Goal: Task Accomplishment & Management: Complete application form

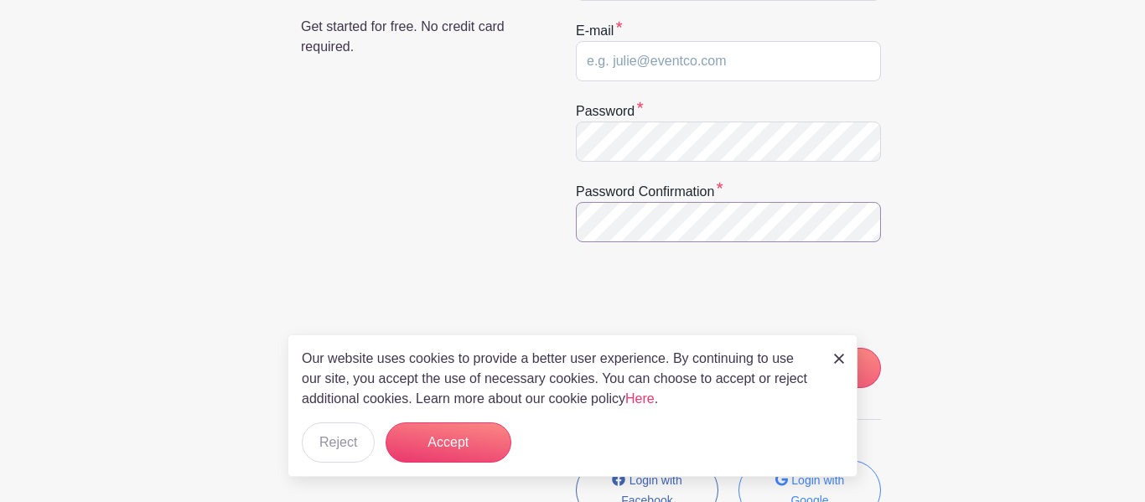
scroll to position [314, 0]
click at [827, 353] on div "Our website uses cookies to provide a better user experience. By continuing to …" at bounding box center [573, 406] width 570 height 143
click at [429, 442] on button "Accept" at bounding box center [449, 443] width 126 height 40
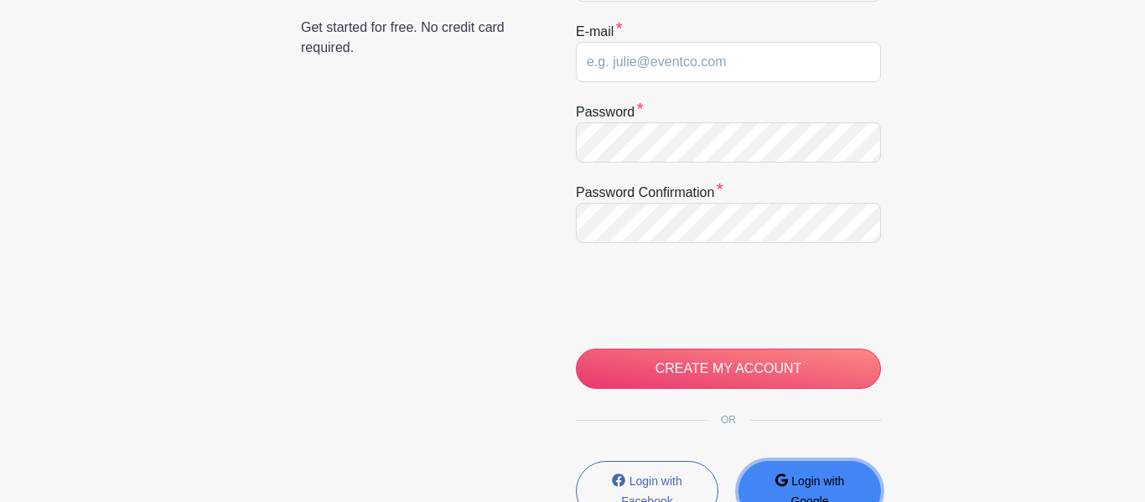
click at [834, 479] on small "Login with Google" at bounding box center [818, 492] width 54 height 34
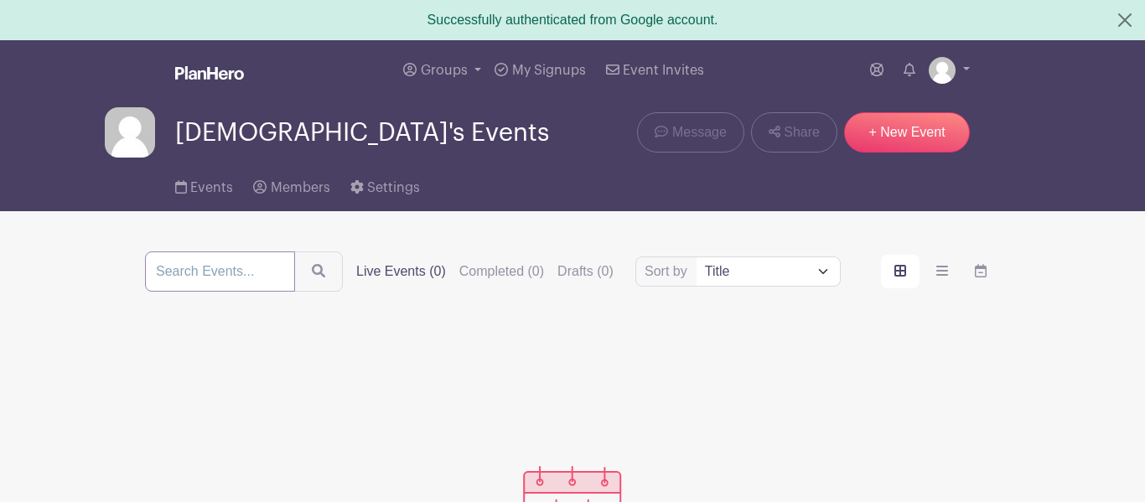
click at [229, 280] on input "search" at bounding box center [220, 272] width 150 height 40
click at [884, 126] on link "+ New Event" at bounding box center [907, 132] width 126 height 40
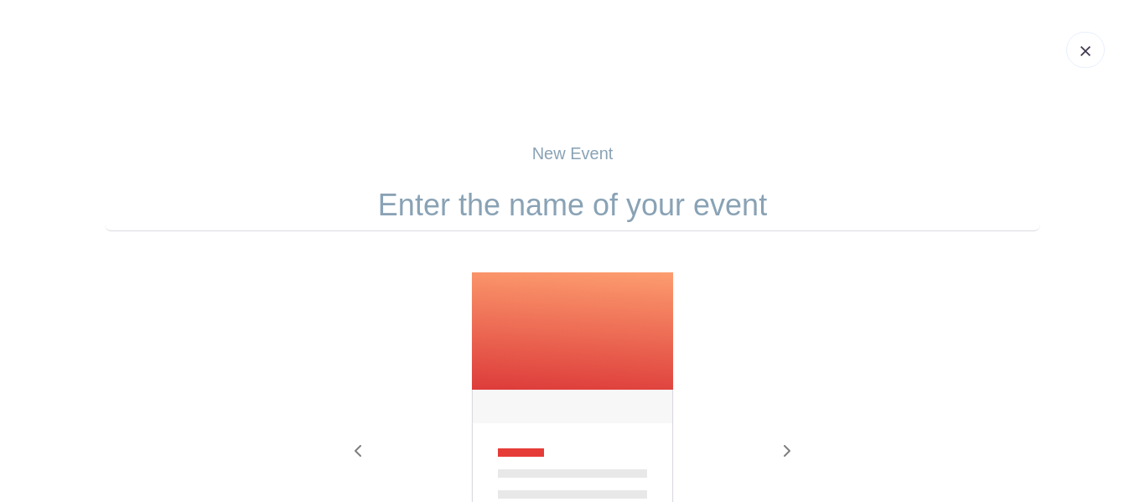
scroll to position [376, 0]
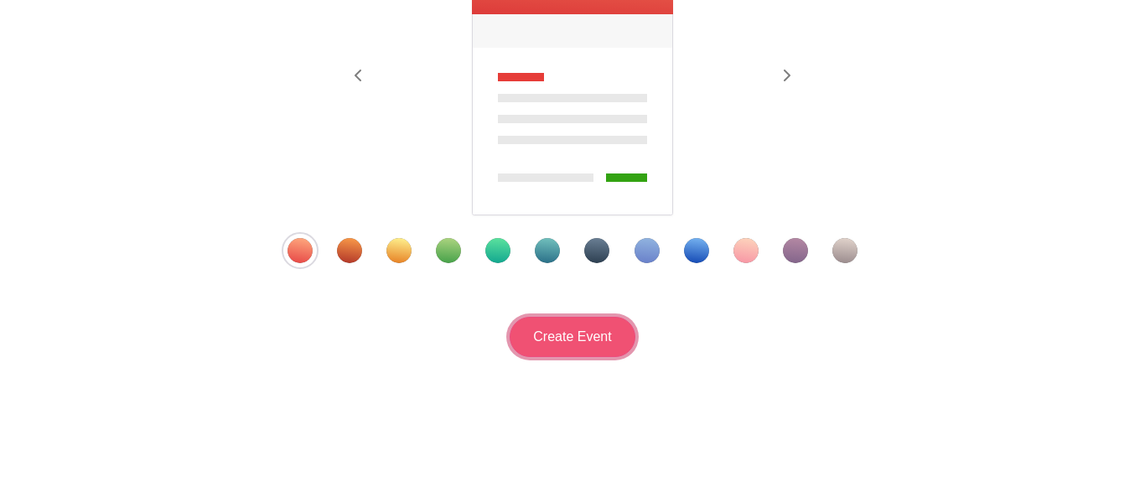
click at [606, 335] on input "Create Event" at bounding box center [573, 337] width 126 height 40
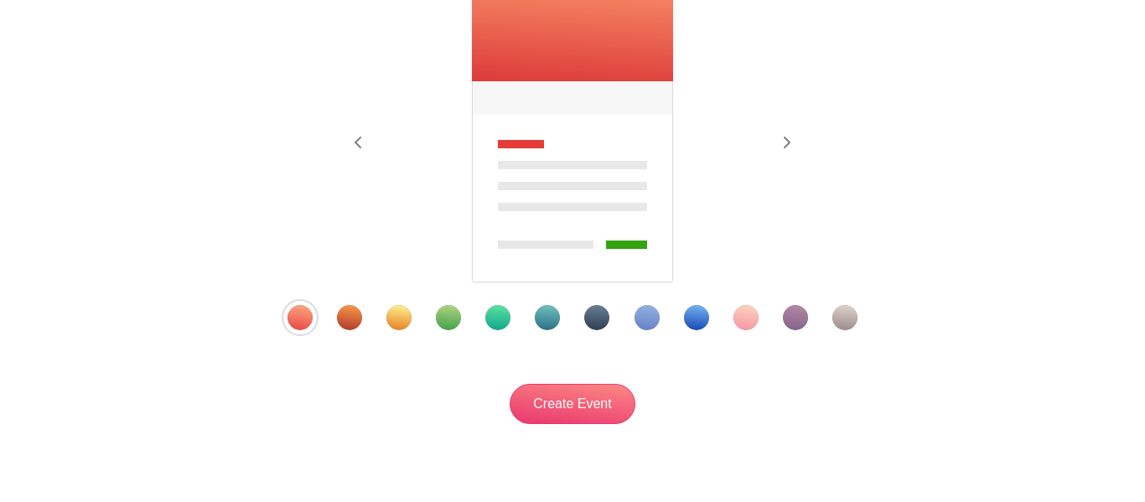
scroll to position [345, 0]
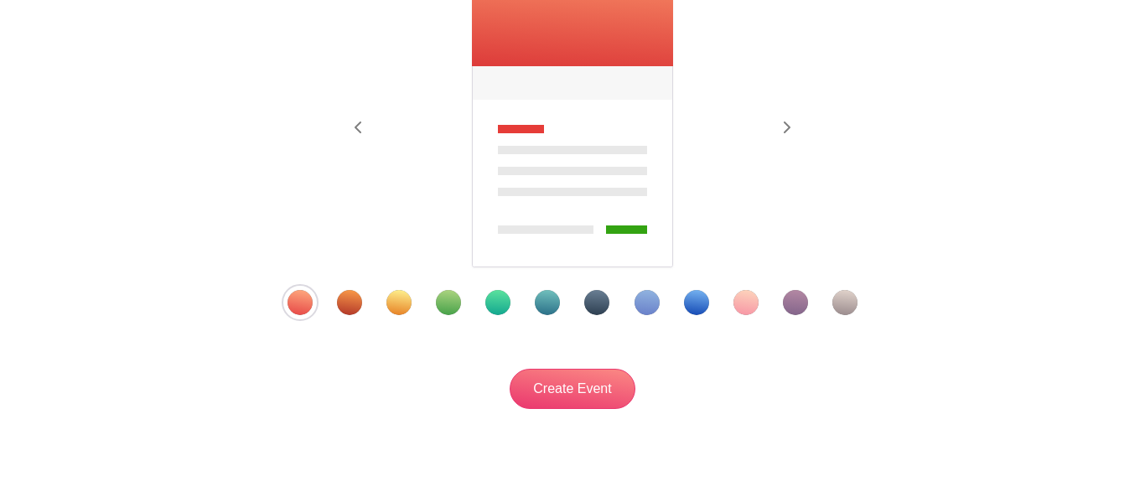
click at [524, 166] on img at bounding box center [572, 109] width 205 height 322
click at [778, 137] on span "button" at bounding box center [786, 128] width 27 height 20
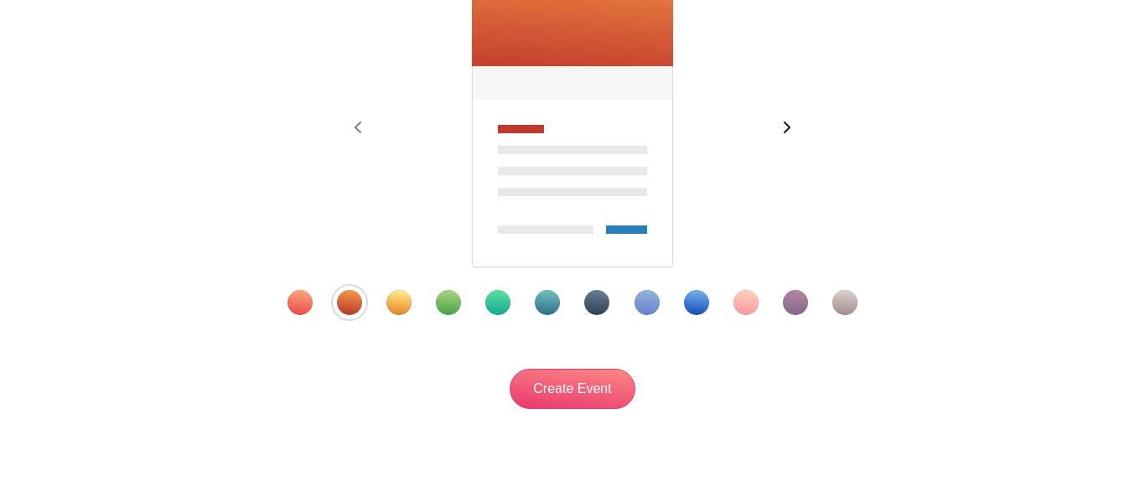
click at [778, 137] on span "button" at bounding box center [786, 128] width 27 height 20
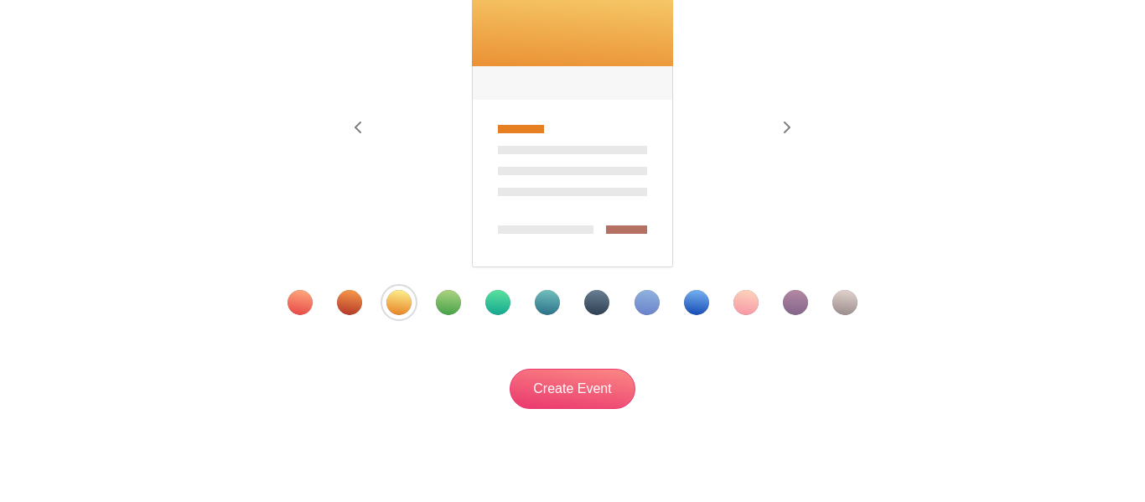
click at [679, 319] on form "Can't be blank Previous Next" at bounding box center [573, 122] width 936 height 574
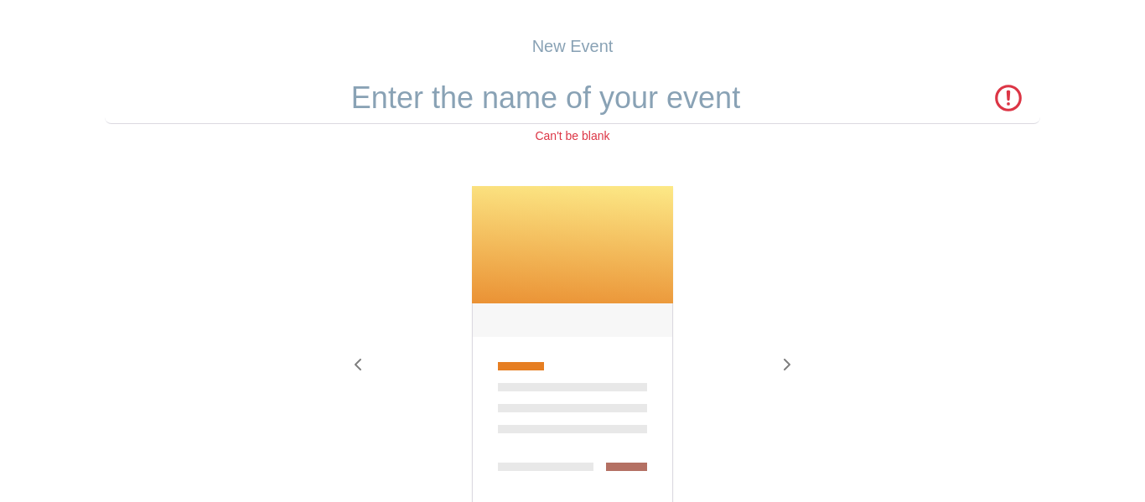
scroll to position [0, 0]
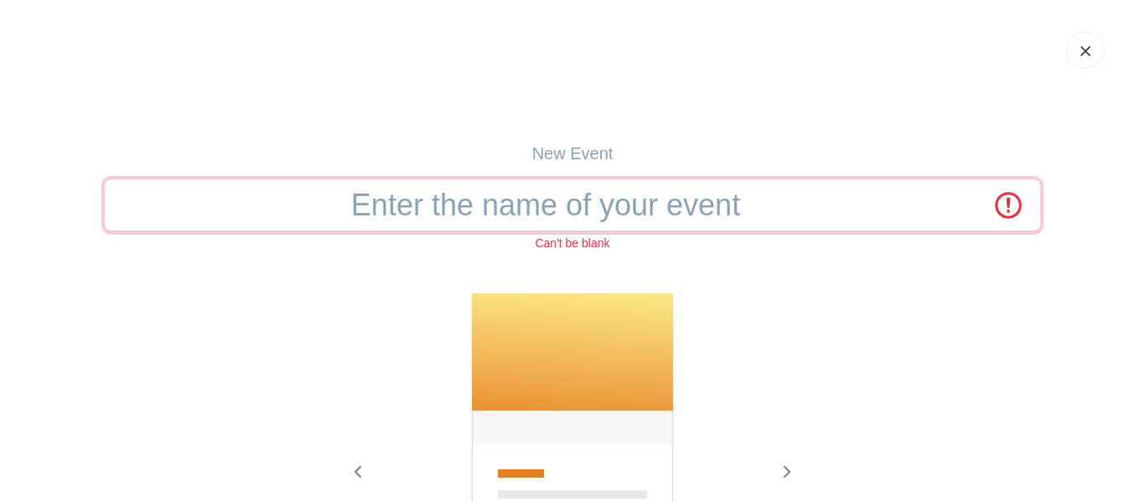
click at [1004, 209] on input "text" at bounding box center [573, 205] width 936 height 52
type input "c"
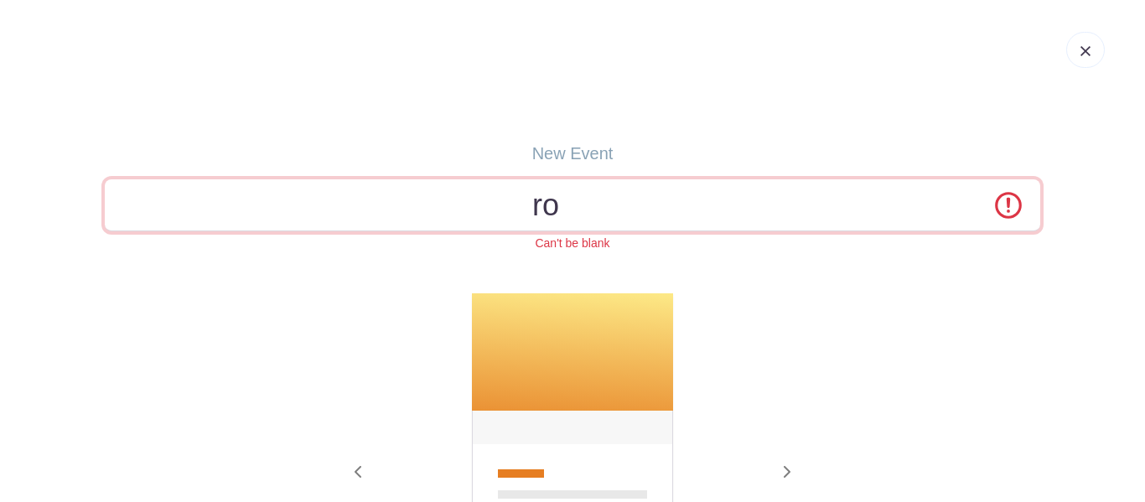
type input "r"
type input "m"
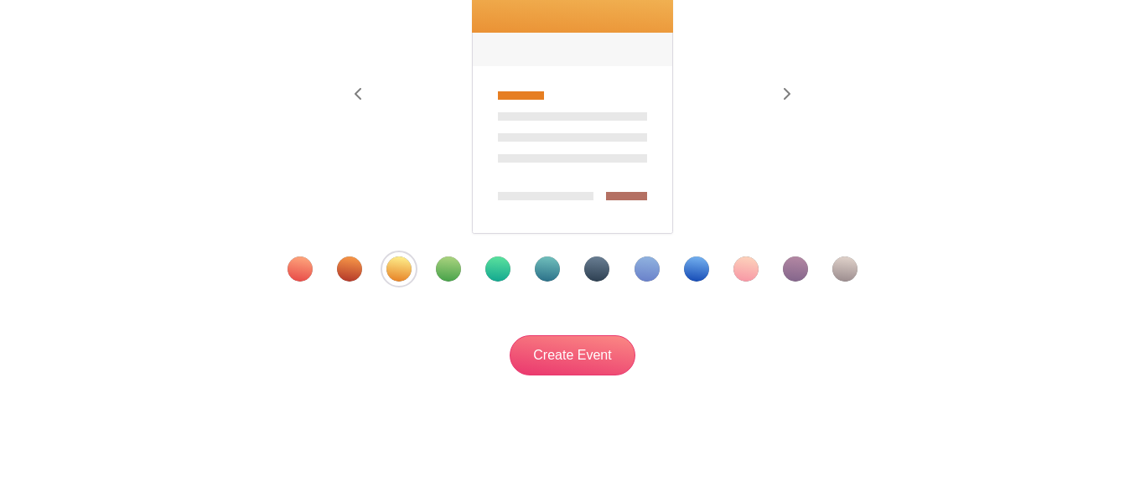
scroll to position [381, 0]
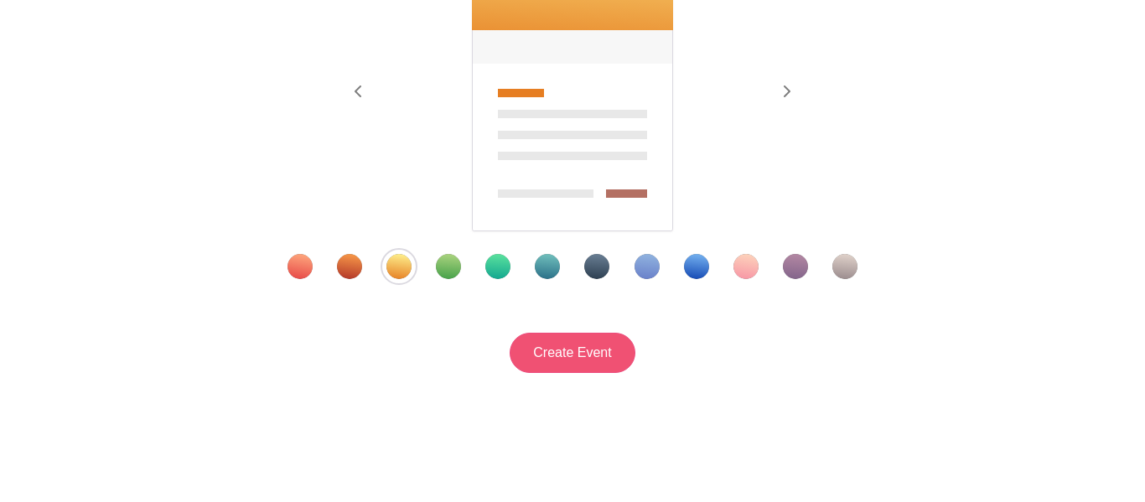
type input "New Event"
click at [563, 351] on input "Create Event" at bounding box center [573, 353] width 126 height 40
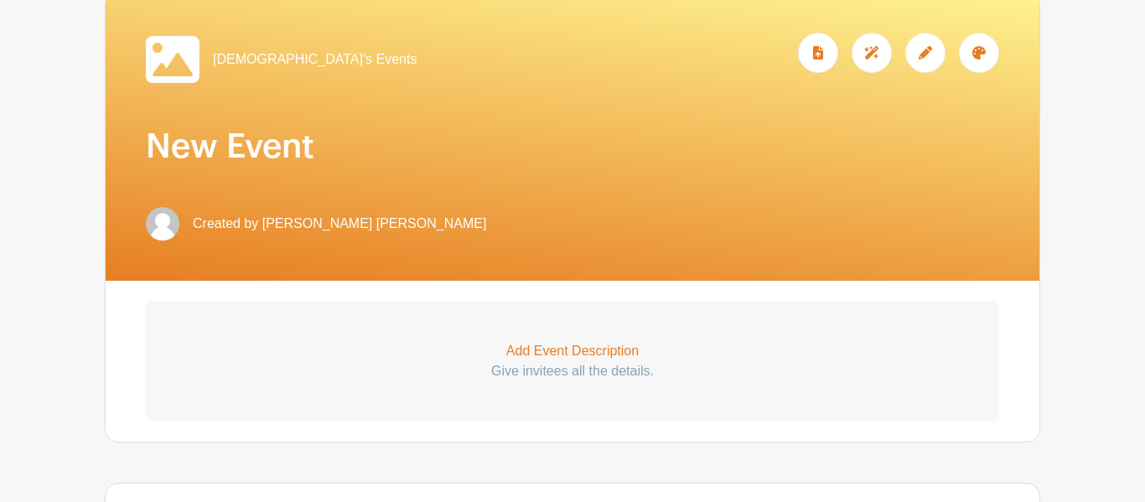
scroll to position [259, 0]
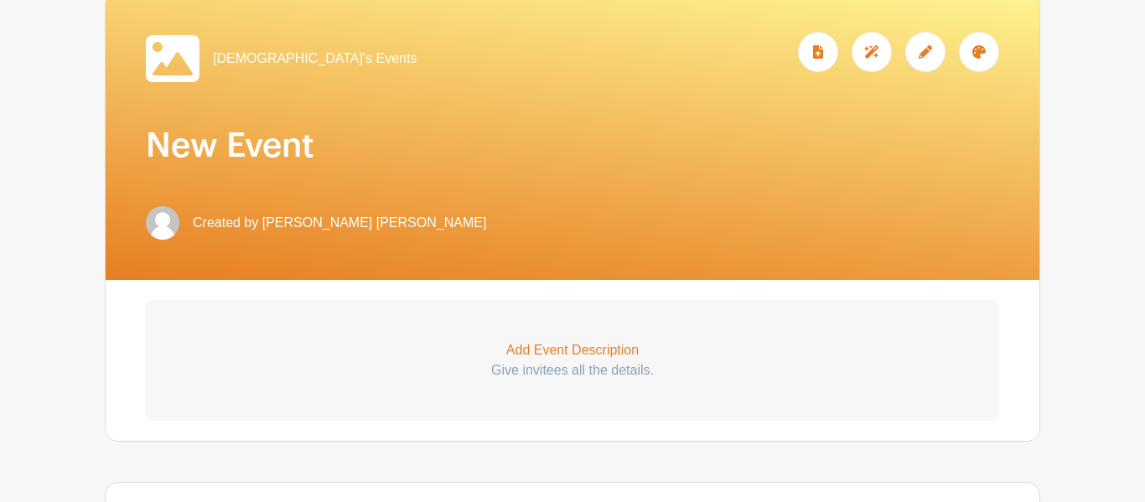
click at [559, 355] on p "Add Event Description" at bounding box center [572, 350] width 853 height 20
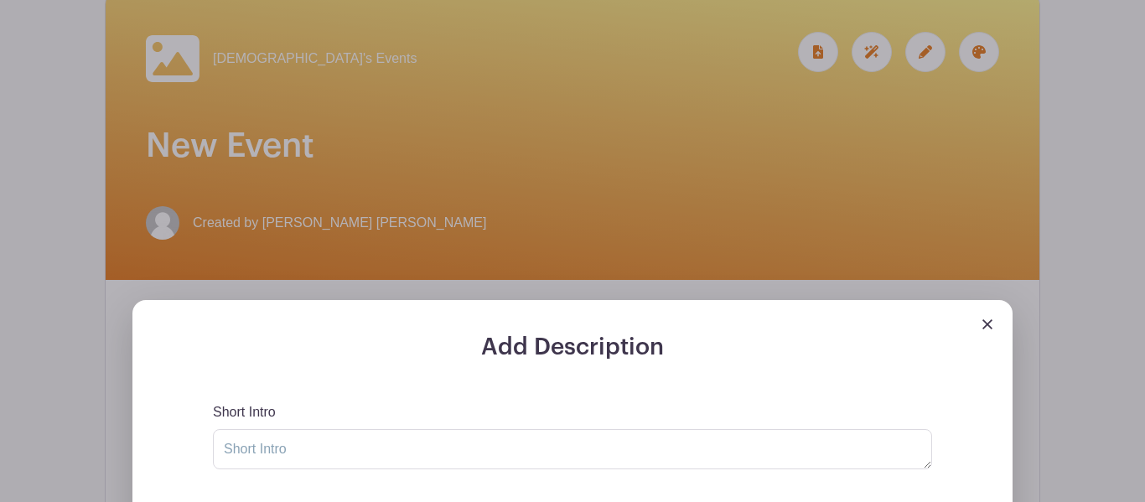
click at [442, 459] on textarea "Short Intro" at bounding box center [572, 449] width 719 height 40
type textarea "o"
click at [622, 331] on div at bounding box center [572, 317] width 880 height 34
click at [623, 349] on h3 "Add Description" at bounding box center [572, 348] width 719 height 29
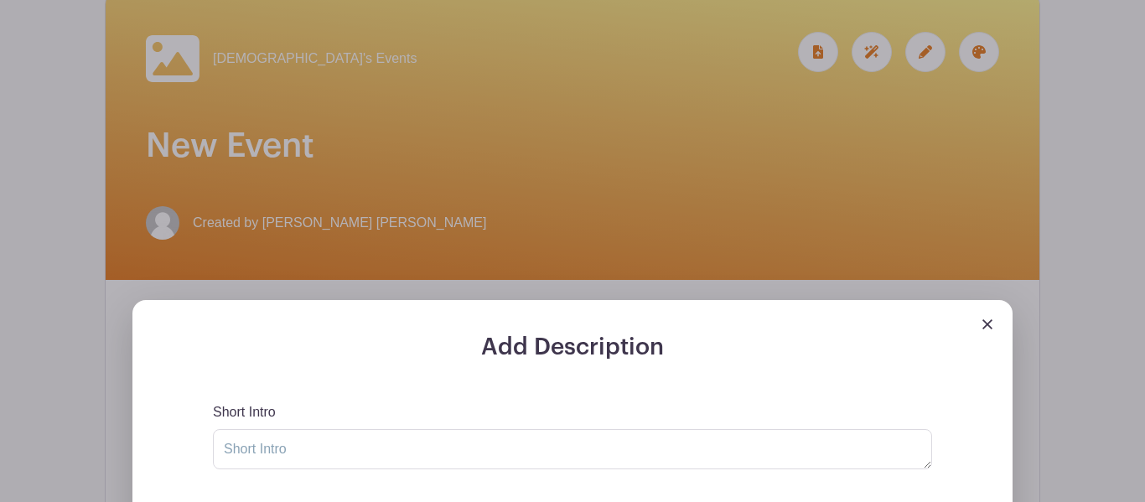
click at [623, 349] on h3 "Add Description" at bounding box center [572, 348] width 719 height 29
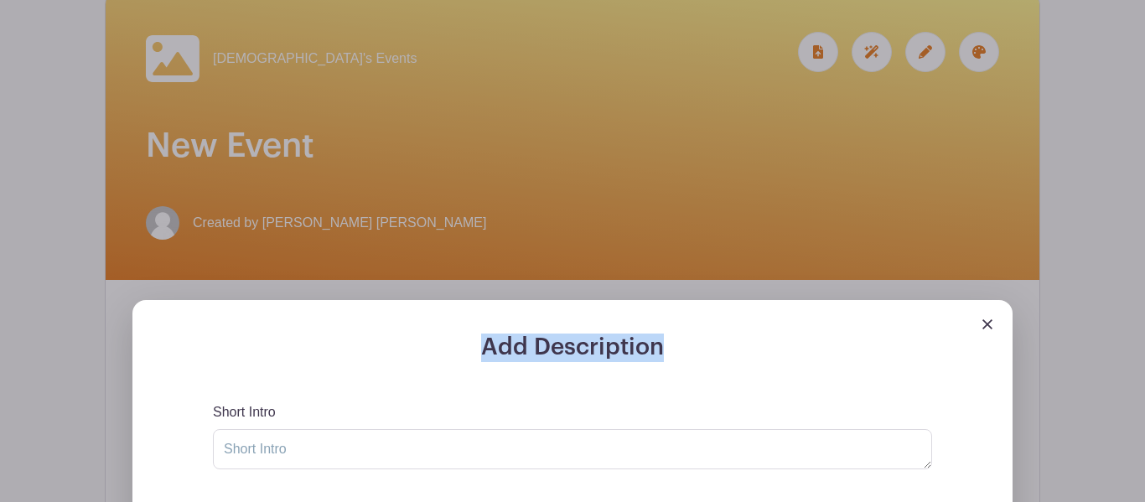
copy div "Add Description"
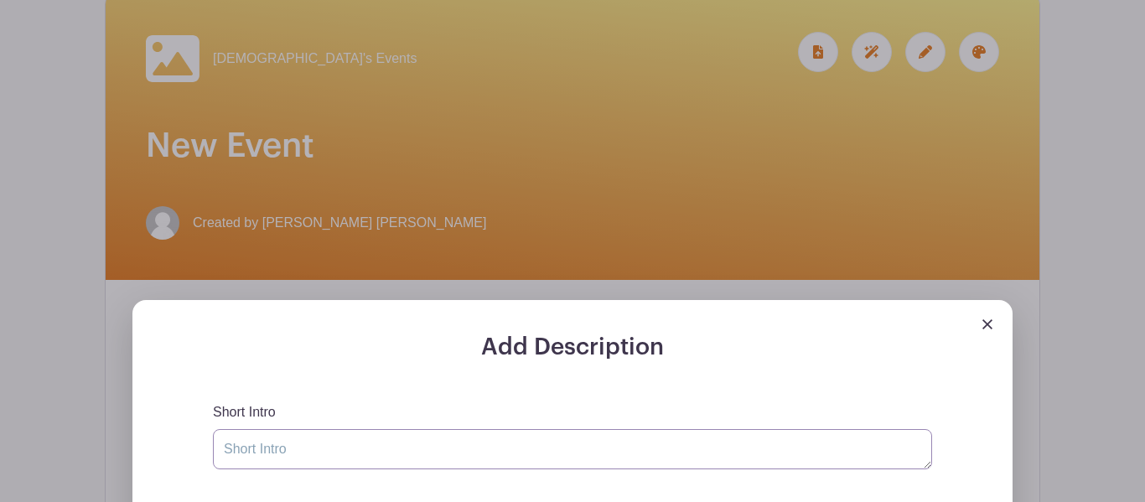
click at [290, 449] on textarea "Short Intro" at bounding box center [572, 449] width 719 height 40
paste textarea "Add Description"
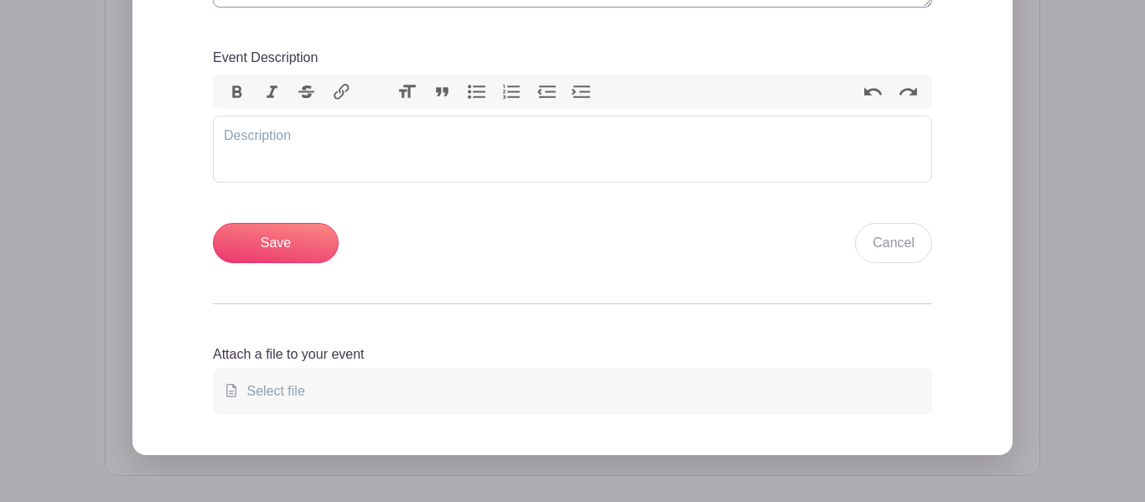
scroll to position [713, 0]
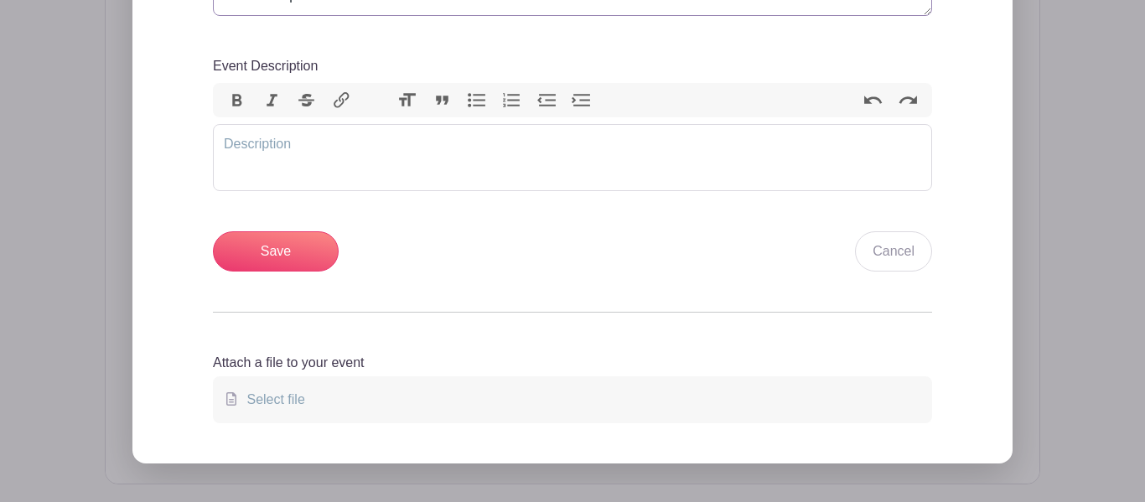
type textarea "Add Description"
click at [237, 149] on trix-editor "Event Description" at bounding box center [572, 157] width 719 height 67
click at [288, 65] on label "Event Description" at bounding box center [265, 66] width 105 height 20
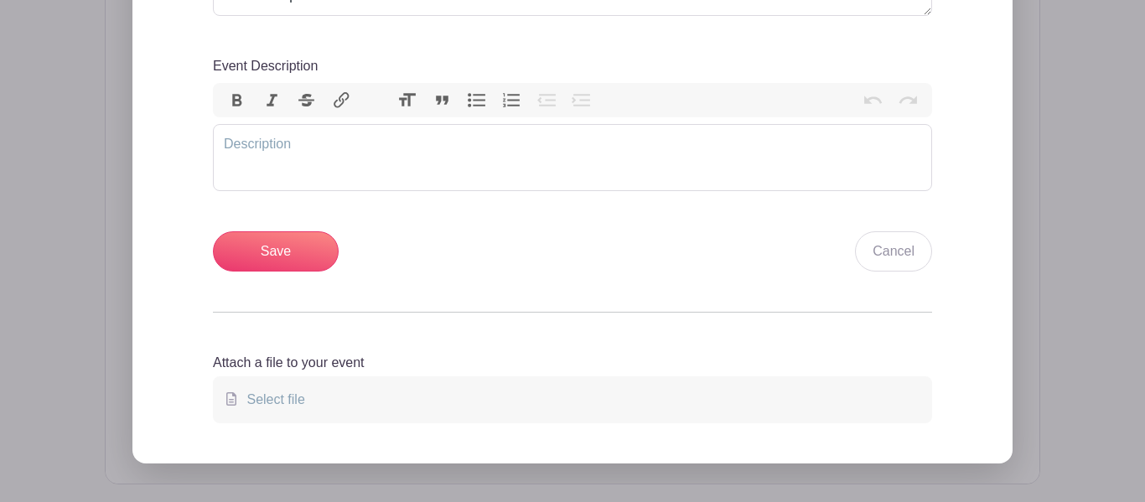
click at [288, 65] on label "Event Description" at bounding box center [265, 66] width 105 height 20
click at [226, 60] on label "Event Description" at bounding box center [265, 66] width 105 height 20
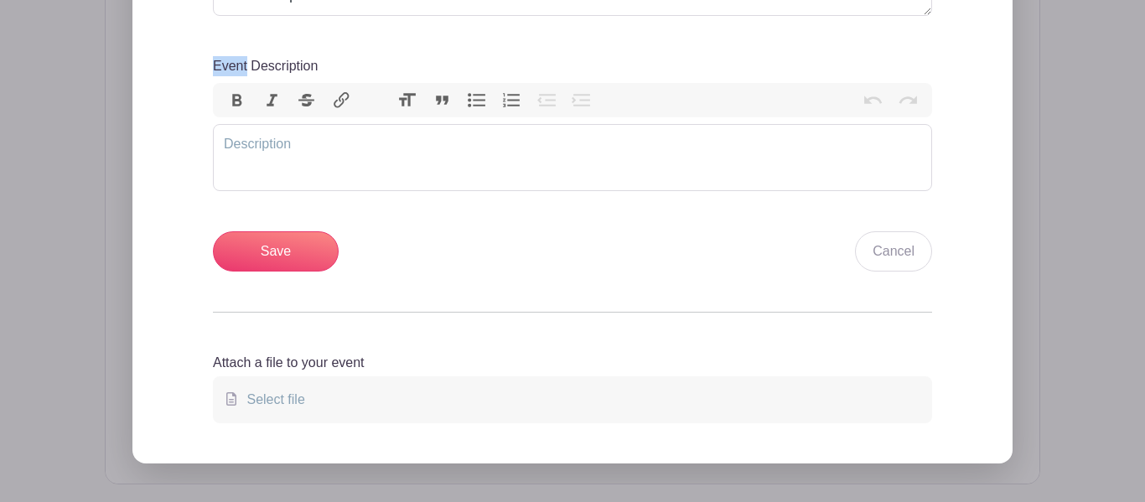
click at [226, 60] on label "Event Description" at bounding box center [265, 66] width 105 height 20
drag, startPoint x: 226, startPoint y: 60, endPoint x: 331, endPoint y: 51, distance: 106.0
click at [331, 51] on div "Short Intro Add Description Event Description Bold Italic Strikethrough Link He…" at bounding box center [572, 111] width 719 height 324
copy div "Event Description"
click at [291, 145] on trix-editor "Event Description" at bounding box center [572, 157] width 719 height 67
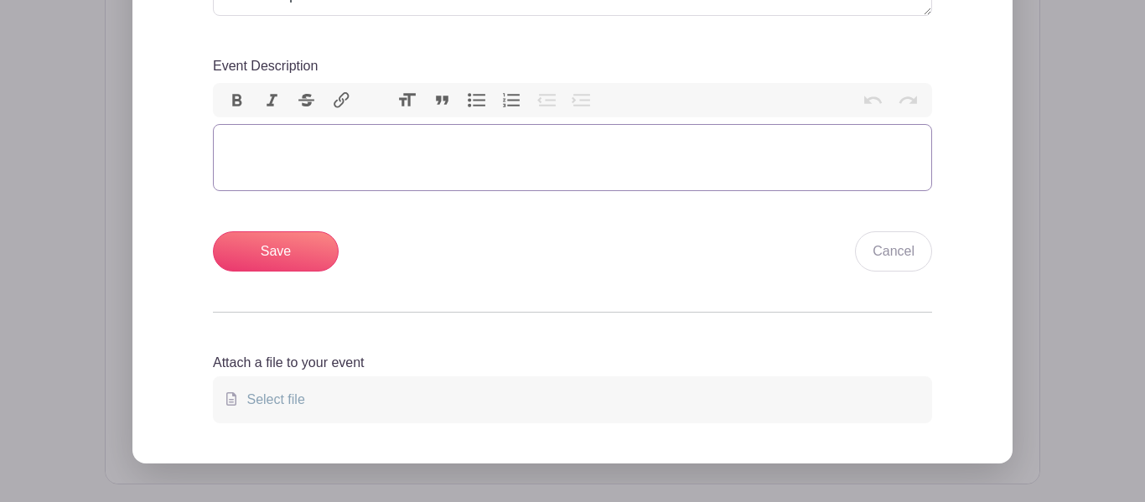
paste trix-editor "<div>Event Description</div><div><br><br></div>"
type trix-editor "<div>Event Description</div><div><br><br></div>"
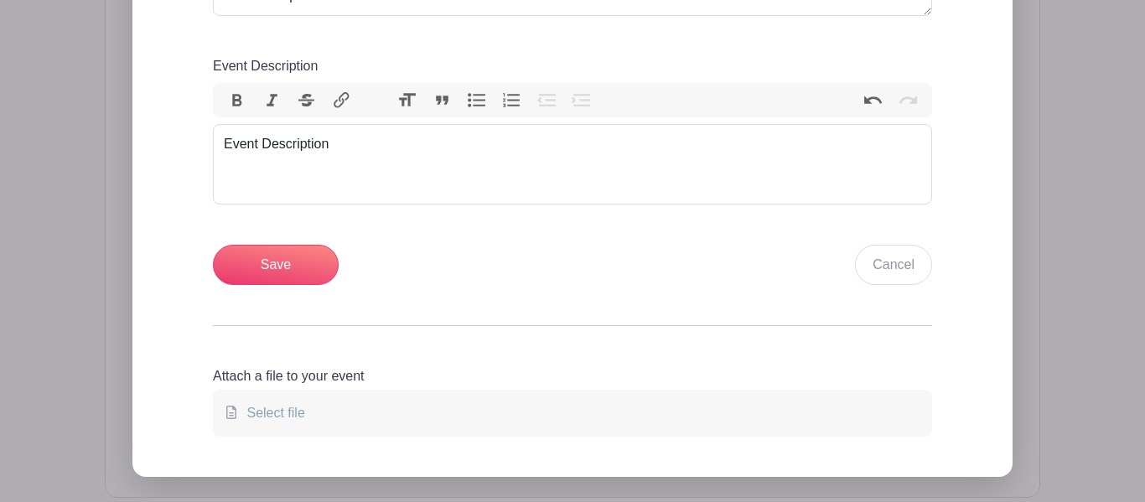
click at [347, 253] on div "Save Cancel" at bounding box center [572, 265] width 719 height 40
click at [315, 260] on input "Save" at bounding box center [276, 265] width 126 height 40
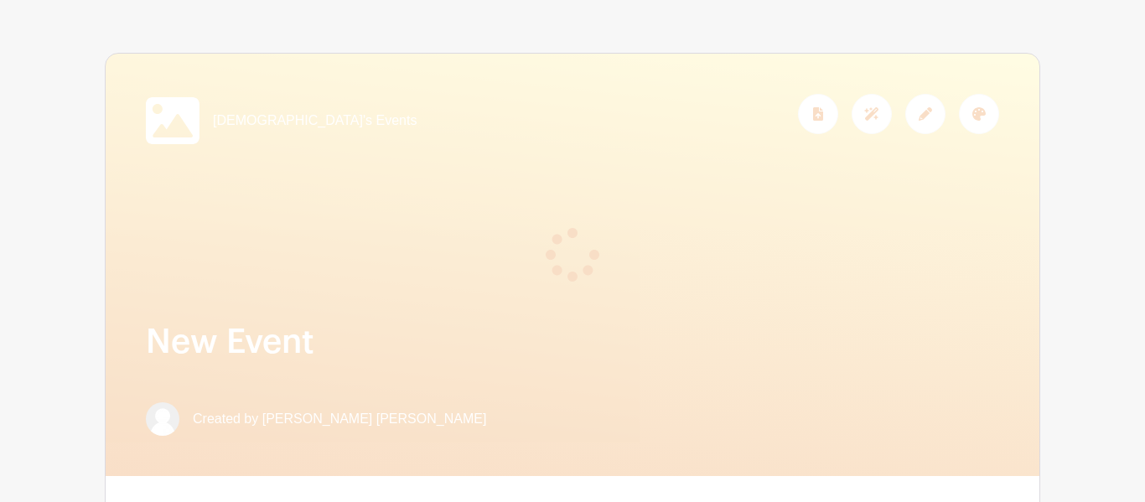
scroll to position [0, 0]
